Goal: Use online tool/utility: Utilize a website feature to perform a specific function

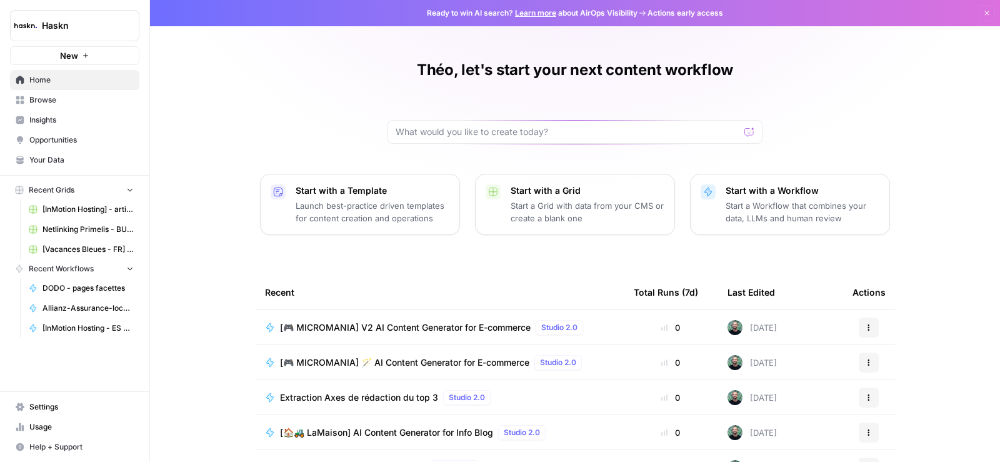
scroll to position [113, 0]
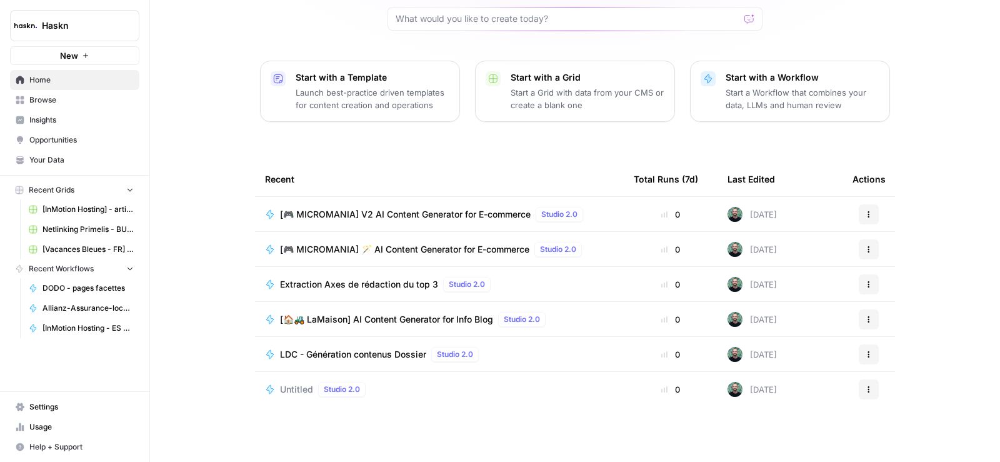
click at [55, 101] on span "Browse" at bounding box center [81, 99] width 104 height 11
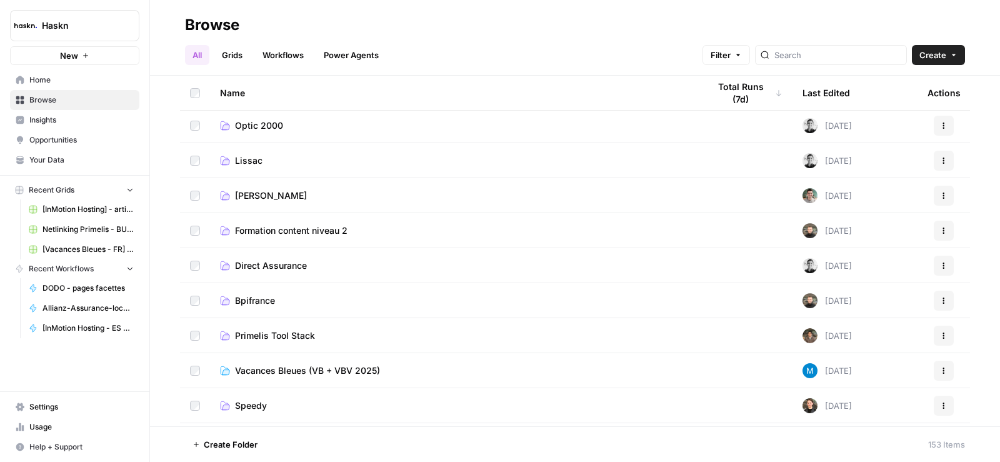
scroll to position [813, 0]
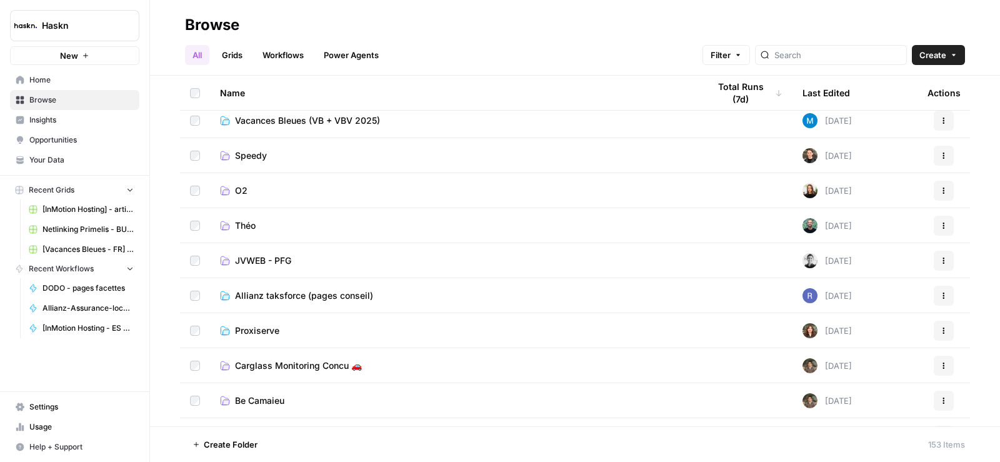
click at [251, 223] on span "Théo" at bounding box center [245, 225] width 21 height 13
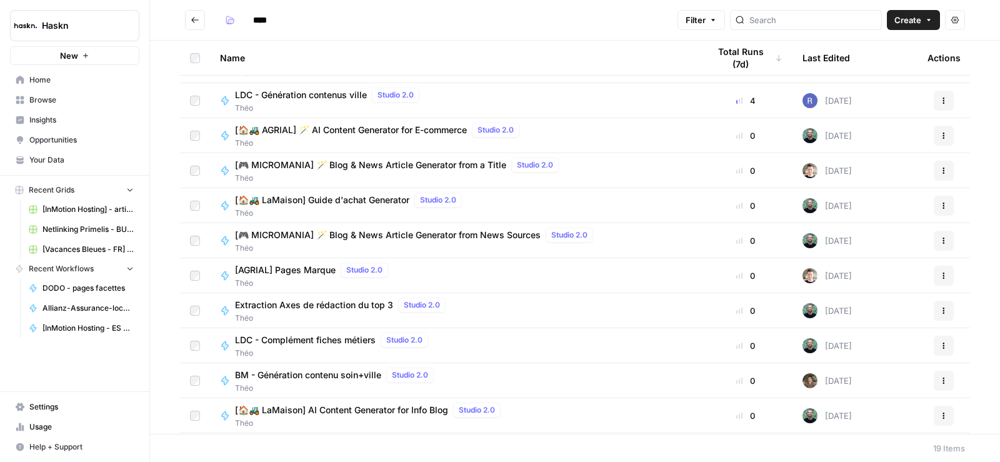
scroll to position [188, 0]
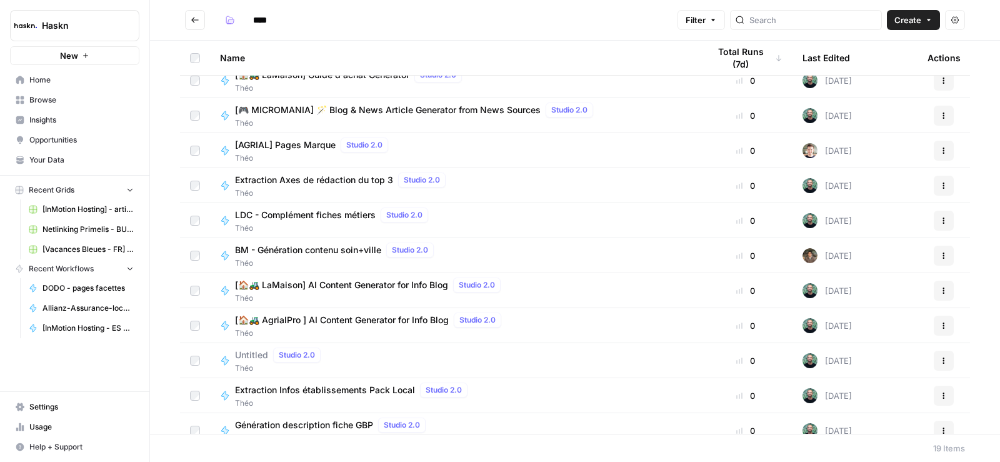
click at [375, 319] on span "[🏠🚜 AgrialPro ] AI Content Generator for Info Blog" at bounding box center [342, 320] width 214 height 13
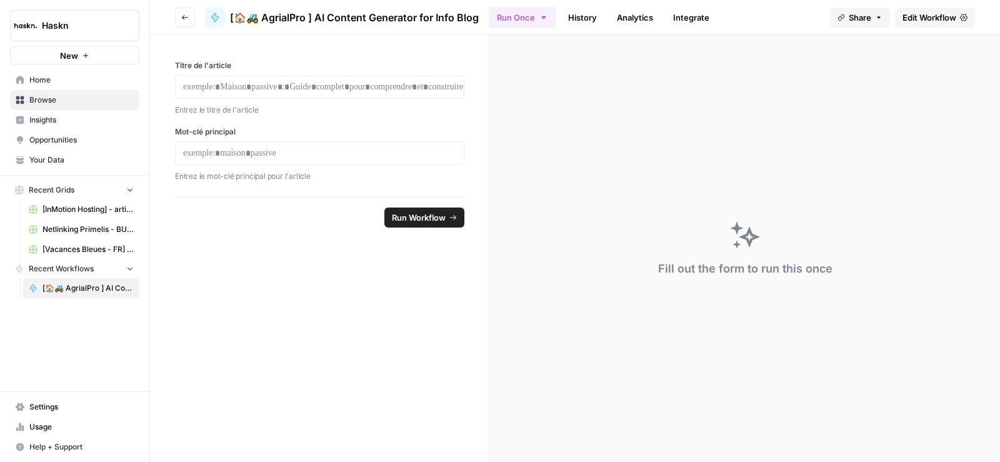
click at [515, 20] on button "Run Once" at bounding box center [522, 17] width 67 height 21
click at [549, 85] on span "Run Batch" at bounding box center [600, 84] width 144 height 13
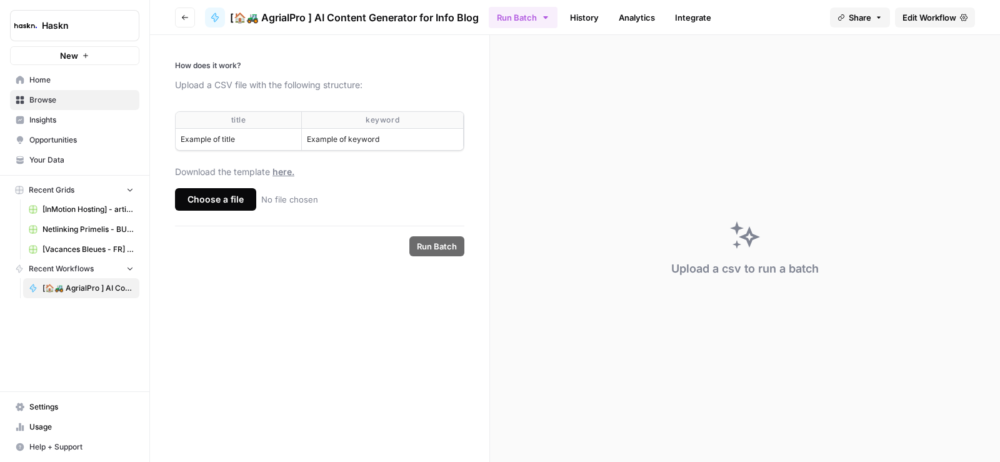
drag, startPoint x: 224, startPoint y: 119, endPoint x: 462, endPoint y: 183, distance: 246.6
click at [420, 138] on table "title keyword Example of title Example of keyword" at bounding box center [320, 131] width 288 height 38
click at [212, 192] on div "Choose a file" at bounding box center [215, 199] width 81 height 23
click at [0, 0] on input "Choose a file No file chosen" at bounding box center [0, 0] width 0 height 0
click at [440, 243] on span "Run Batch" at bounding box center [437, 246] width 40 height 13
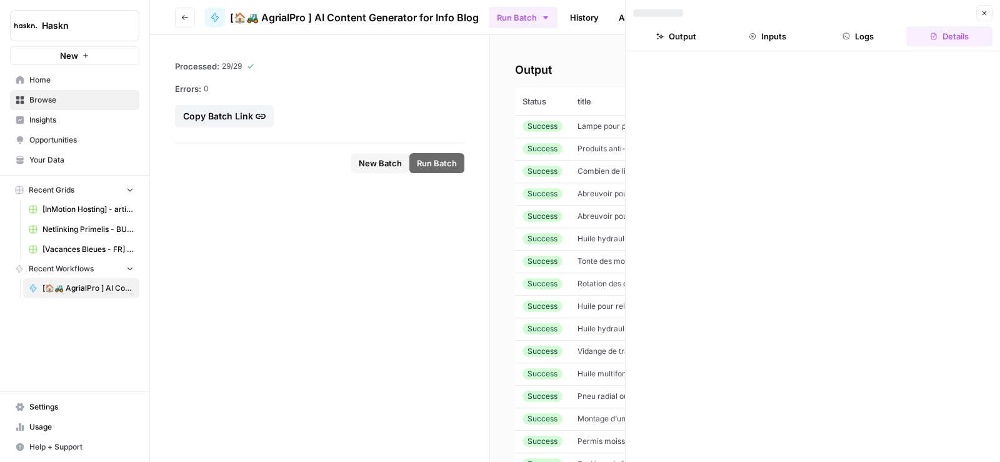
click at [573, 126] on td "Lampe pour poulailler : guide d’achat, conseils et meilleures options" at bounding box center [690, 126] width 240 height 23
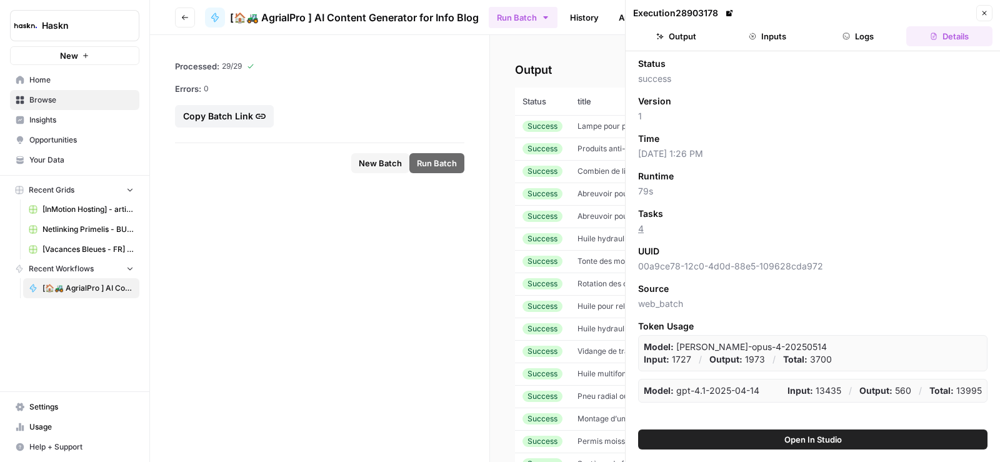
click at [683, 33] on button "Output" at bounding box center [676, 36] width 86 height 20
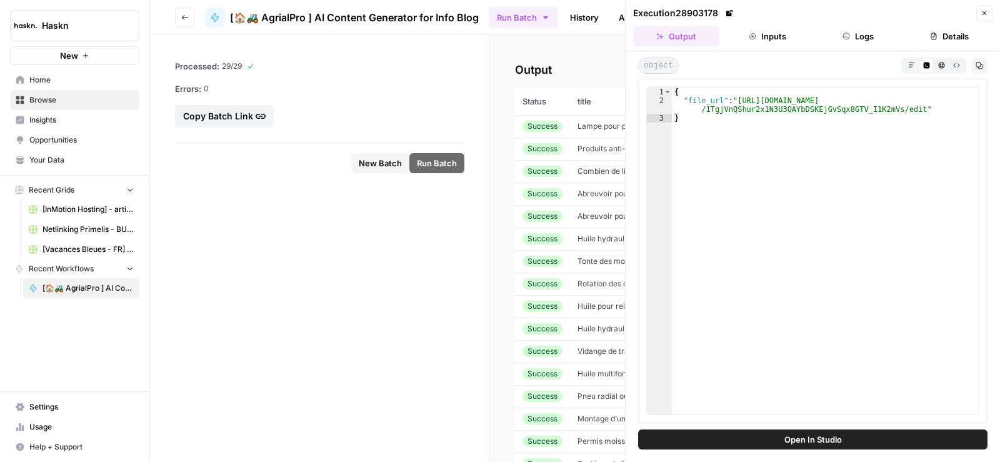
type textarea "**********"
drag, startPoint x: 737, startPoint y: 102, endPoint x: 905, endPoint y: 111, distance: 168.5
click at [905, 111] on div "{ "file_url" : "[URL][DOMAIN_NAME] /1TgjVnQShur2x1N3U3QAYbDSKEjGvSqx8GTV_I1K2mV…" at bounding box center [825, 260] width 307 height 345
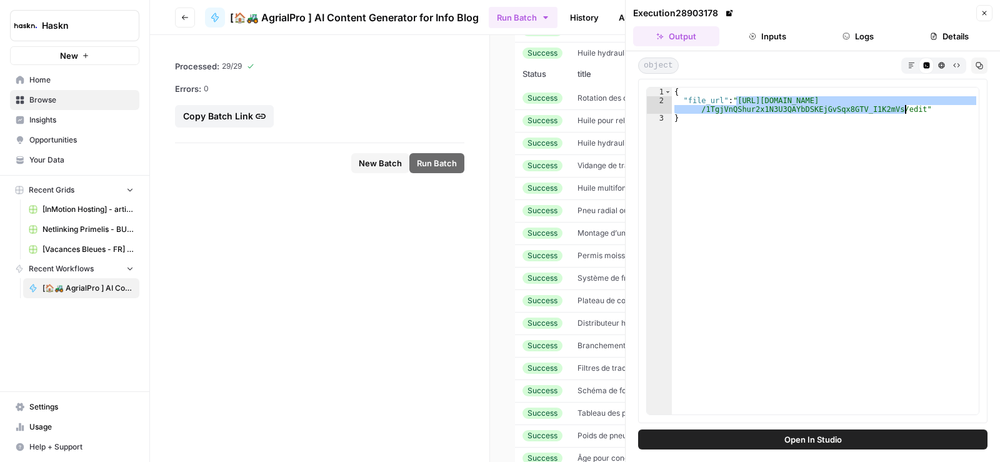
scroll to position [340, 0]
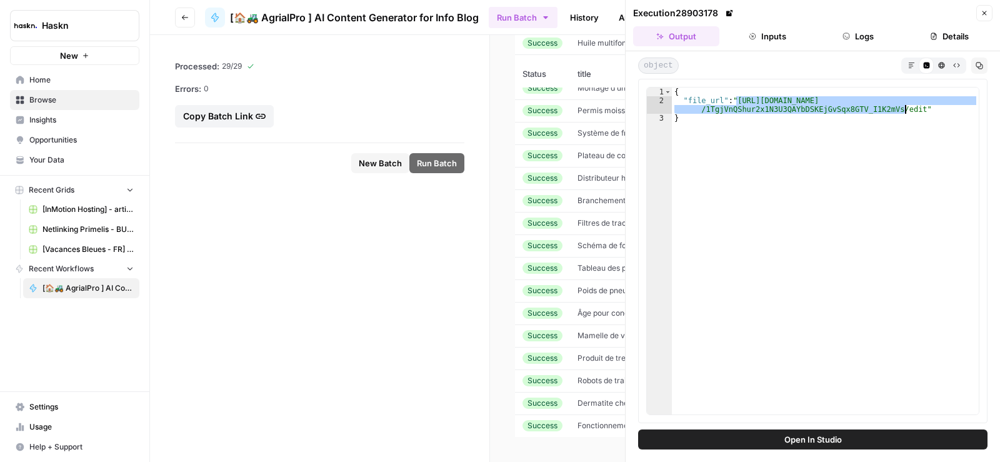
click at [594, 241] on span "Schéma de fonctionnement d’un pulvérisateur : circuit et organes" at bounding box center [693, 245] width 231 height 9
type textarea "**********"
drag, startPoint x: 737, startPoint y: 98, endPoint x: 906, endPoint y: 110, distance: 169.3
click at [906, 110] on div "{ "file_url" : "[URL][DOMAIN_NAME] /1HxunmgjbgbwkJ0bit1JOoIkdfS-2xlXnkDeOmJN_we…" at bounding box center [825, 260] width 307 height 345
